Goal: Task Accomplishment & Management: Manage account settings

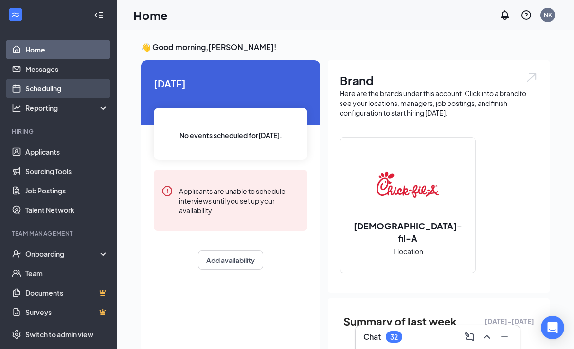
click at [37, 93] on link "Scheduling" at bounding box center [66, 88] width 83 height 19
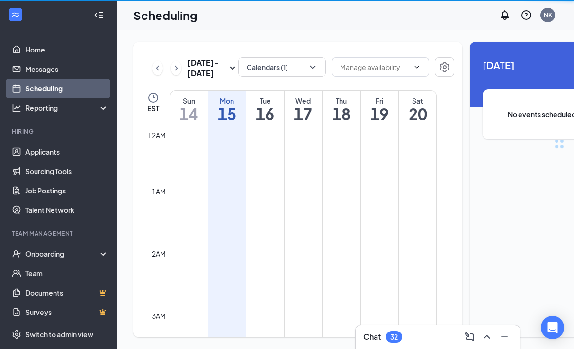
scroll to position [478, 0]
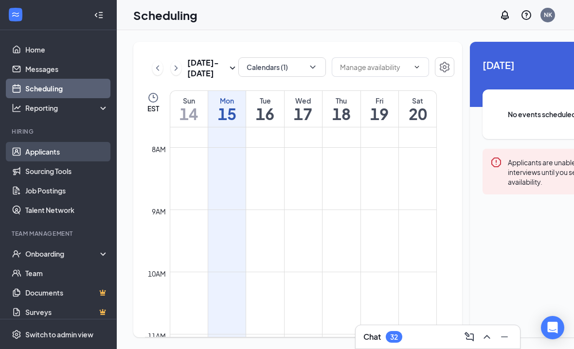
click at [72, 154] on link "Applicants" at bounding box center [66, 151] width 83 height 19
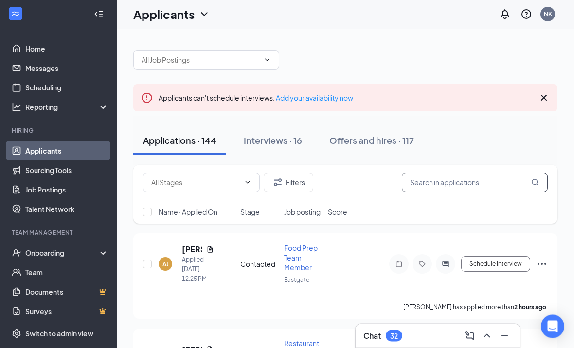
scroll to position [0, 0]
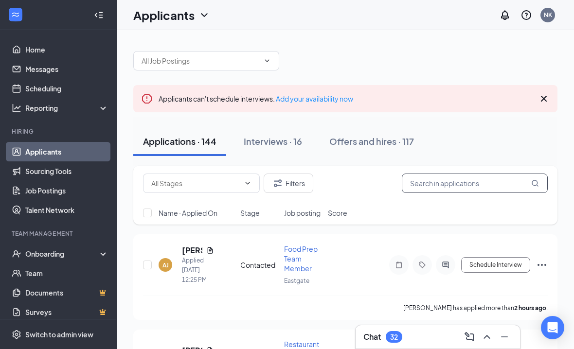
click at [433, 187] on input "text" at bounding box center [475, 183] width 146 height 19
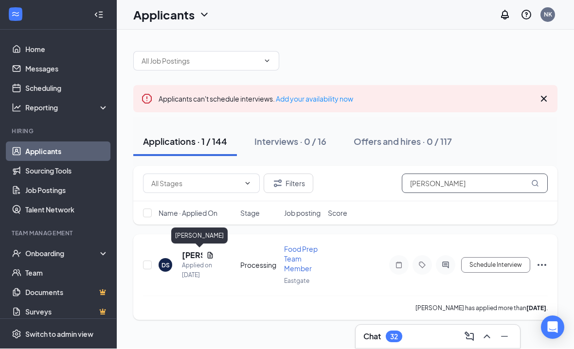
type input "Dimitri"
click at [187, 261] on div "Dimitri Seitis Applied on Sep 11" at bounding box center [198, 266] width 32 height 30
click at [186, 251] on h5 "Dimitri Seitis" at bounding box center [192, 256] width 20 height 11
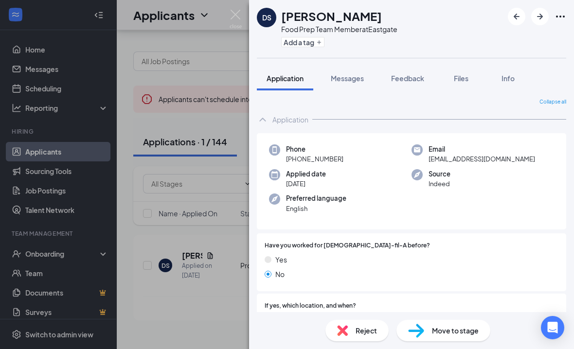
scroll to position [30, 0]
click at [380, 333] on div "Reject" at bounding box center [357, 330] width 63 height 21
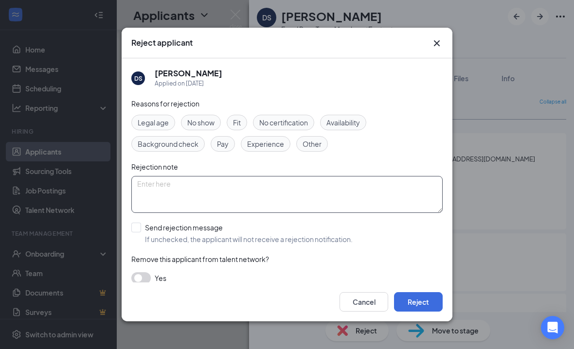
click at [159, 182] on textarea at bounding box center [287, 194] width 312 height 37
click at [421, 312] on button "Reject" at bounding box center [418, 302] width 49 height 19
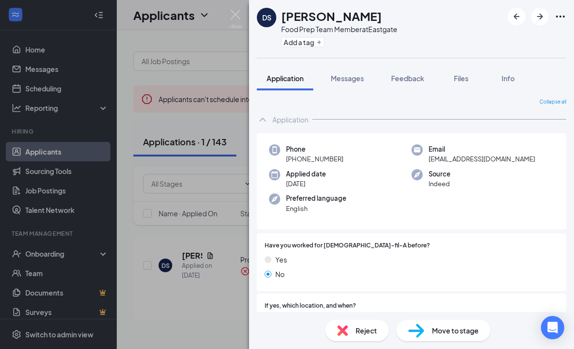
scroll to position [0, 0]
click at [234, 27] on img at bounding box center [236, 19] width 12 height 19
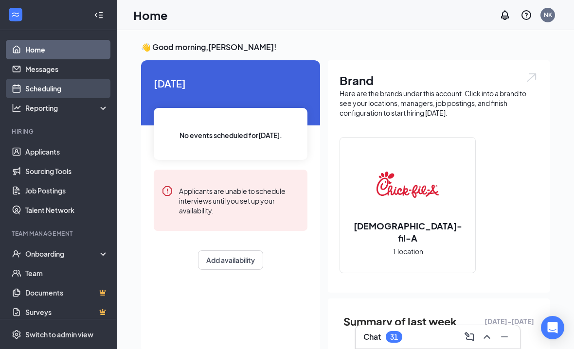
click at [58, 92] on link "Scheduling" at bounding box center [66, 88] width 83 height 19
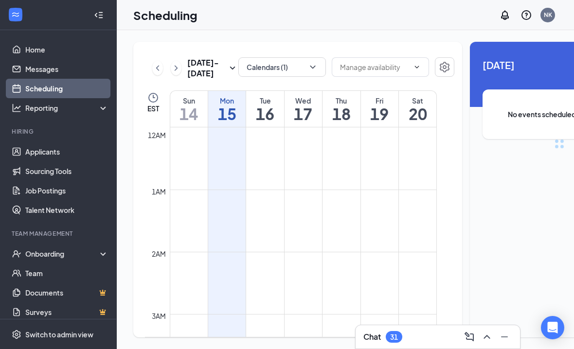
scroll to position [478, 0]
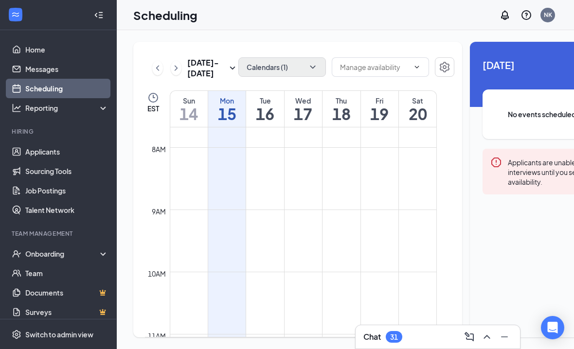
click at [282, 69] on button "Calendars (1)" at bounding box center [282, 66] width 88 height 19
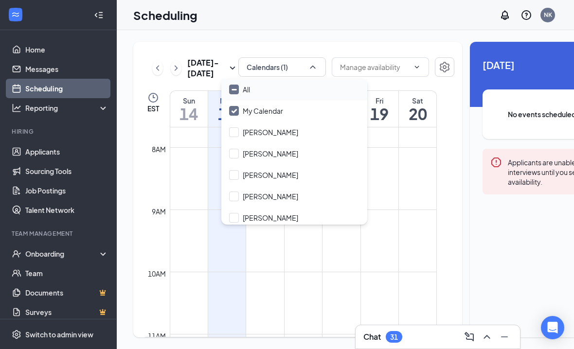
click at [255, 87] on div "All" at bounding box center [294, 89] width 146 height 21
checkbox input "true"
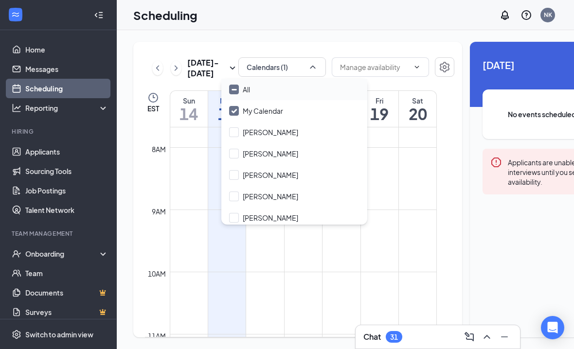
checkbox input "true"
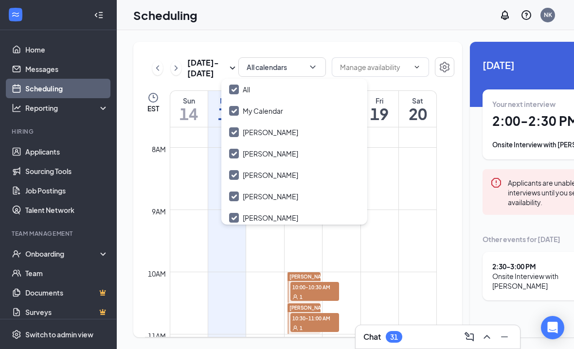
click at [252, 42] on div "Sep 14 - Sep 20 All calendars EST Sun 14 Mon 15 Tue 16 Wed 17 Thu 18 Fri 19 Sat…" at bounding box center [297, 190] width 329 height 296
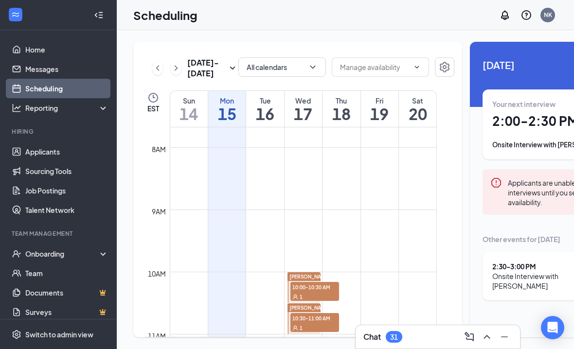
click at [251, 122] on h1 "16" at bounding box center [264, 114] width 37 height 17
click at [101, 20] on div at bounding box center [98, 14] width 19 height 19
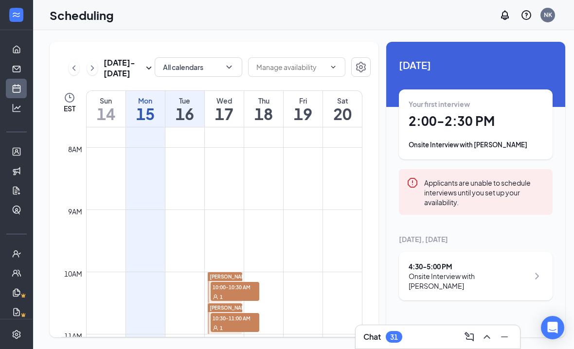
scroll to position [509, 0]
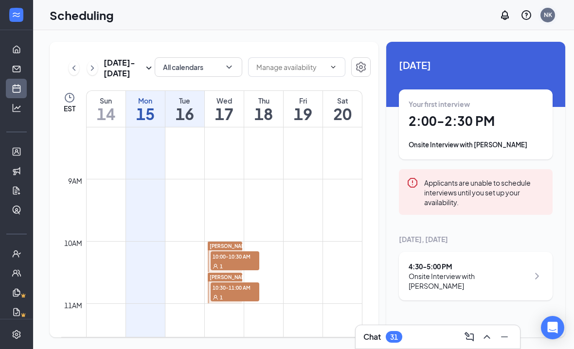
click at [548, 12] on div "NK" at bounding box center [548, 15] width 8 height 8
click at [467, 156] on div "Your first interview 2:00 - 2:30 PM Onsite Interview with Johnathan Grote" at bounding box center [476, 125] width 154 height 70
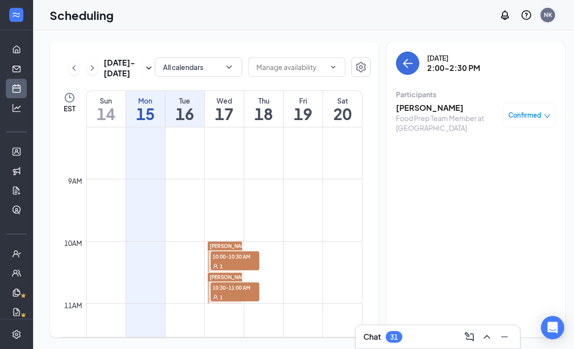
click at [547, 12] on div "NK" at bounding box center [548, 15] width 8 height 8
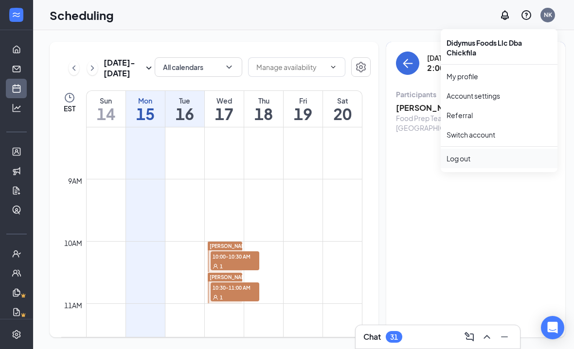
click at [472, 163] on div "Log out" at bounding box center [499, 159] width 105 height 10
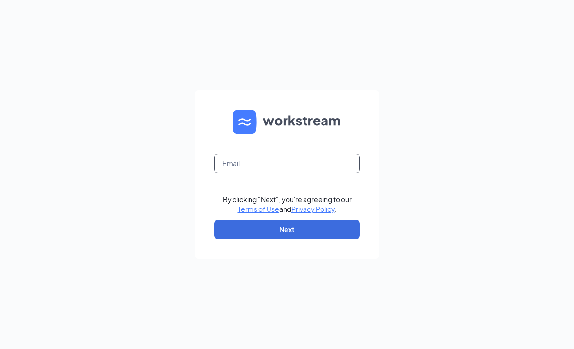
click at [270, 173] on input "text" at bounding box center [287, 163] width 146 height 19
paste input "dave.terhune@cfafranchisee.com"
drag, startPoint x: 238, startPoint y: 178, endPoint x: 477, endPoint y: 189, distance: 239.2
click at [477, 189] on div "dave.terhune@cfafranchisee.com dave.terhune@cfafranchisee.com By clicking "Next…" at bounding box center [287, 174] width 574 height 349
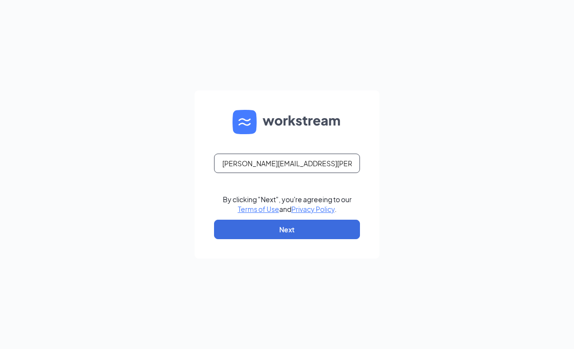
type input "dave.terhune@cfafranchisee.com"
click at [0, 0] on html "dave.terhune@cfafranchisee.com By clicking "Next", you're agreeing to our Terms…" at bounding box center [287, 174] width 574 height 349
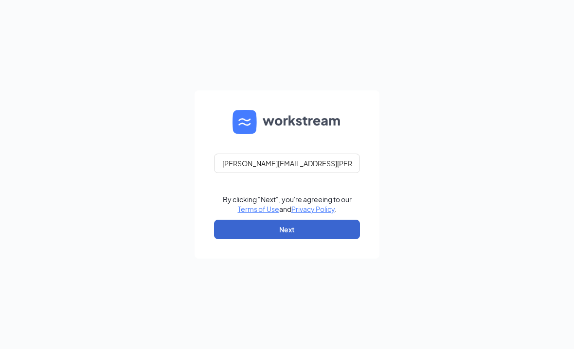
click at [265, 239] on button "Next" at bounding box center [287, 229] width 146 height 19
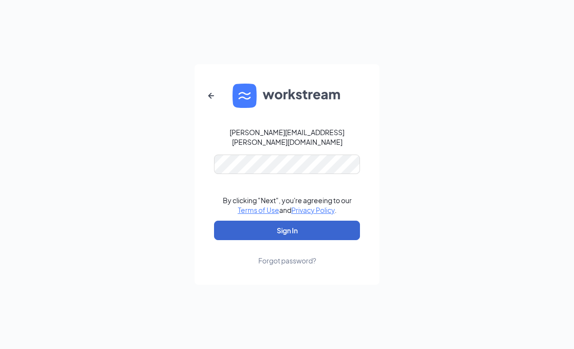
click at [323, 240] on button "Sign In" at bounding box center [287, 230] width 146 height 19
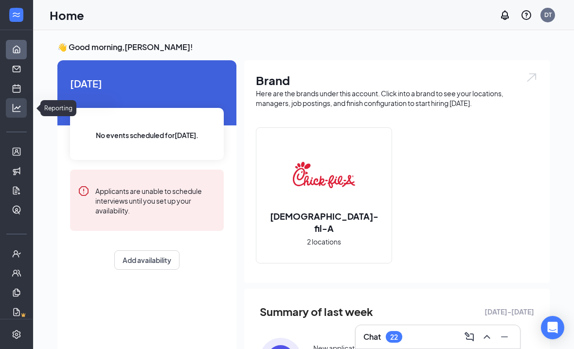
click at [18, 134] on ul "Home Messages Scheduling Hiring Applicants Sourcing Tools Job Postings Talent N…" at bounding box center [16, 178] width 33 height 296
click at [25, 85] on link "Scheduling" at bounding box center [30, 88] width 10 height 19
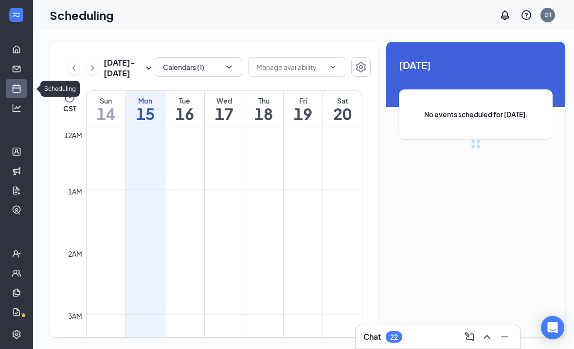
scroll to position [478, 0]
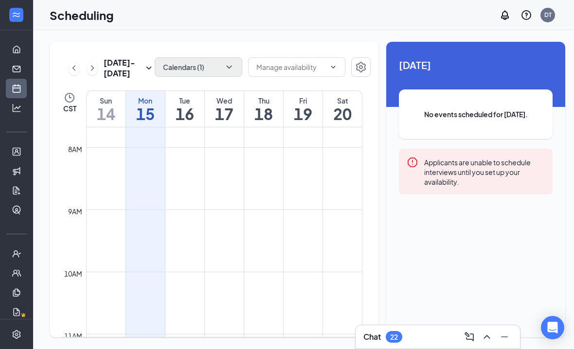
click at [212, 65] on button "Calendars (1)" at bounding box center [199, 66] width 88 height 19
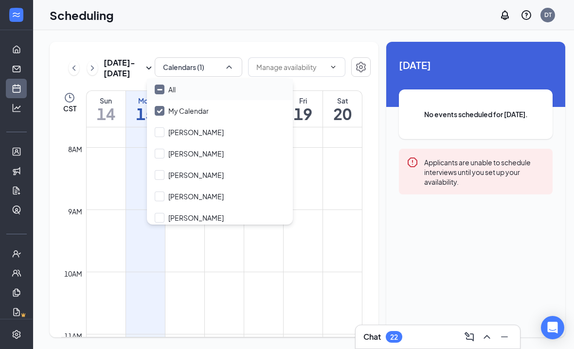
click at [210, 87] on div "All" at bounding box center [220, 89] width 146 height 21
checkbox input "true"
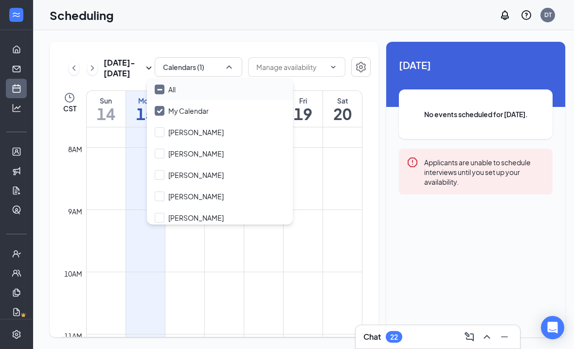
checkbox input "true"
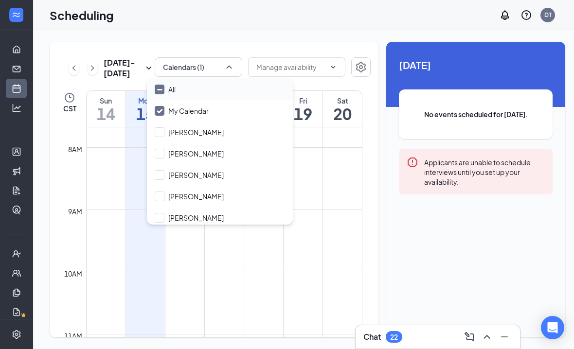
checkbox input "true"
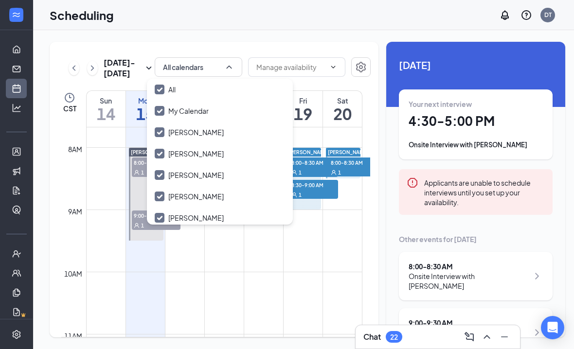
click at [183, 38] on div "Sep 14 - Sep 20 All calendars CST Sun 14 Mon 15 Tue 16 Wed 17 Thu 18 Fri 19 Sat…" at bounding box center [307, 189] width 549 height 319
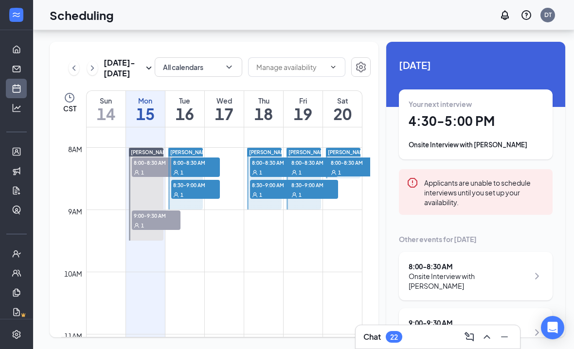
scroll to position [30, 0]
click at [194, 106] on h1 "16" at bounding box center [184, 114] width 39 height 17
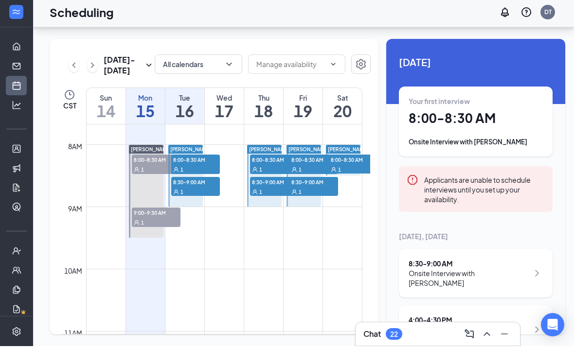
scroll to position [28, 0]
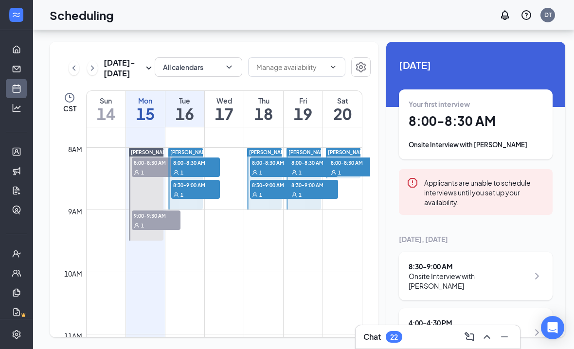
click at [461, 140] on div "Onsite Interview with [PERSON_NAME]" at bounding box center [476, 145] width 134 height 10
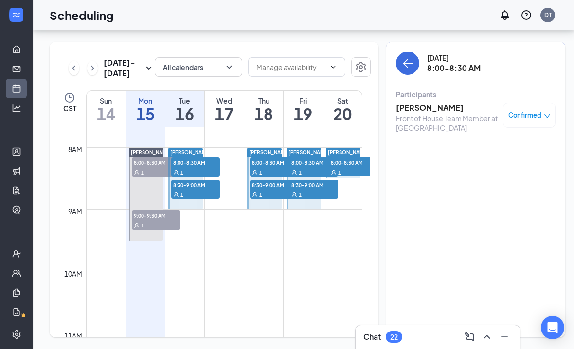
scroll to position [11, 0]
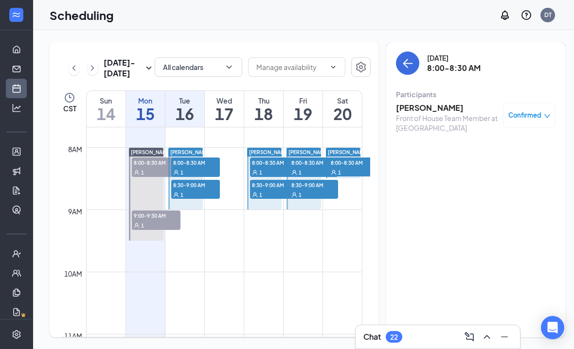
click at [406, 103] on h3 "anil daramjee" at bounding box center [447, 108] width 102 height 11
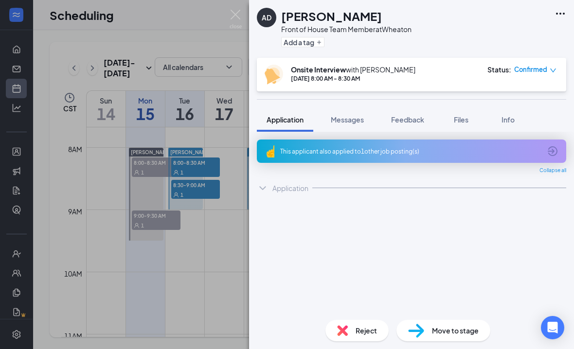
scroll to position [30, 0]
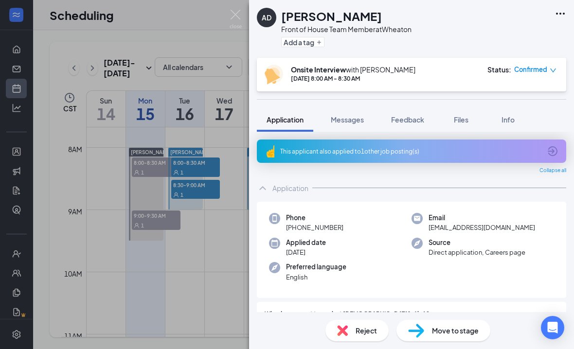
click at [242, 18] on div "AD anil daramjee Front of House Team Member at Wheaton Add a tag Onsite Intervi…" at bounding box center [287, 174] width 574 height 349
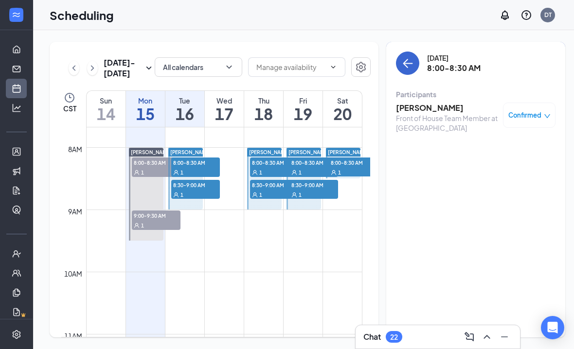
click at [404, 57] on icon "ArrowLeft" at bounding box center [408, 63] width 12 height 12
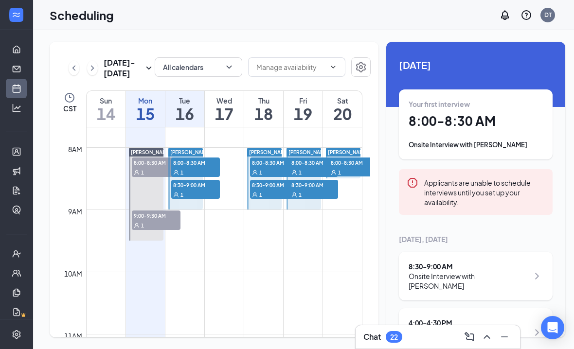
scroll to position [30, 0]
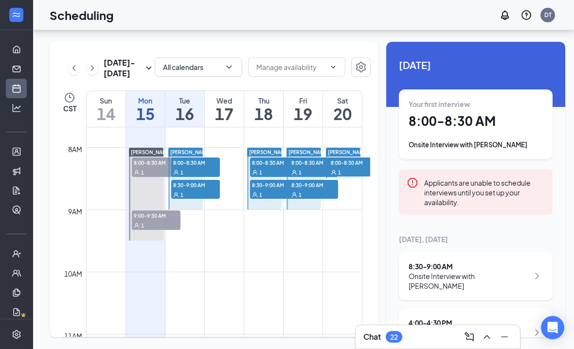
click at [450, 328] on div "Onsite Interview with [PERSON_NAME]" at bounding box center [469, 337] width 120 height 19
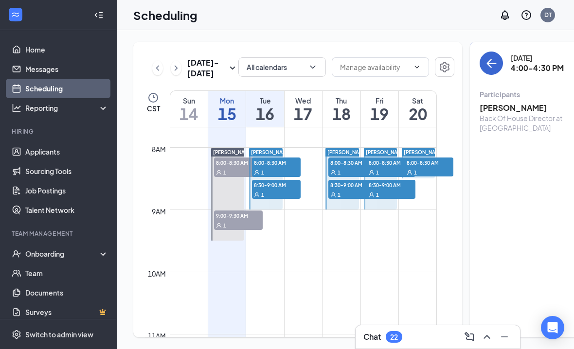
click at [486, 67] on icon "ArrowLeft" at bounding box center [492, 63] width 12 height 12
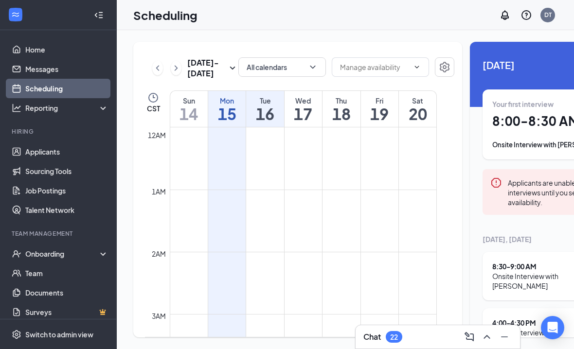
scroll to position [478, 0]
